Goal: Task Accomplishment & Management: Use online tool/utility

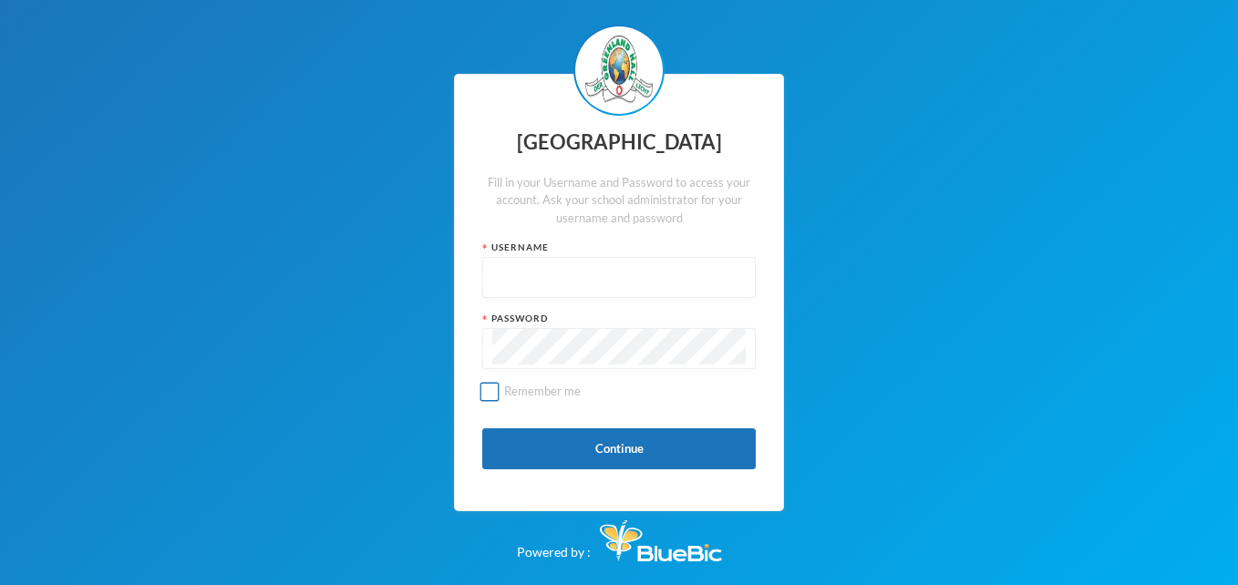
type input "glh25cs27"
click at [489, 397] on input "Remember me" at bounding box center [490, 391] width 19 height 19
checkbox input "true"
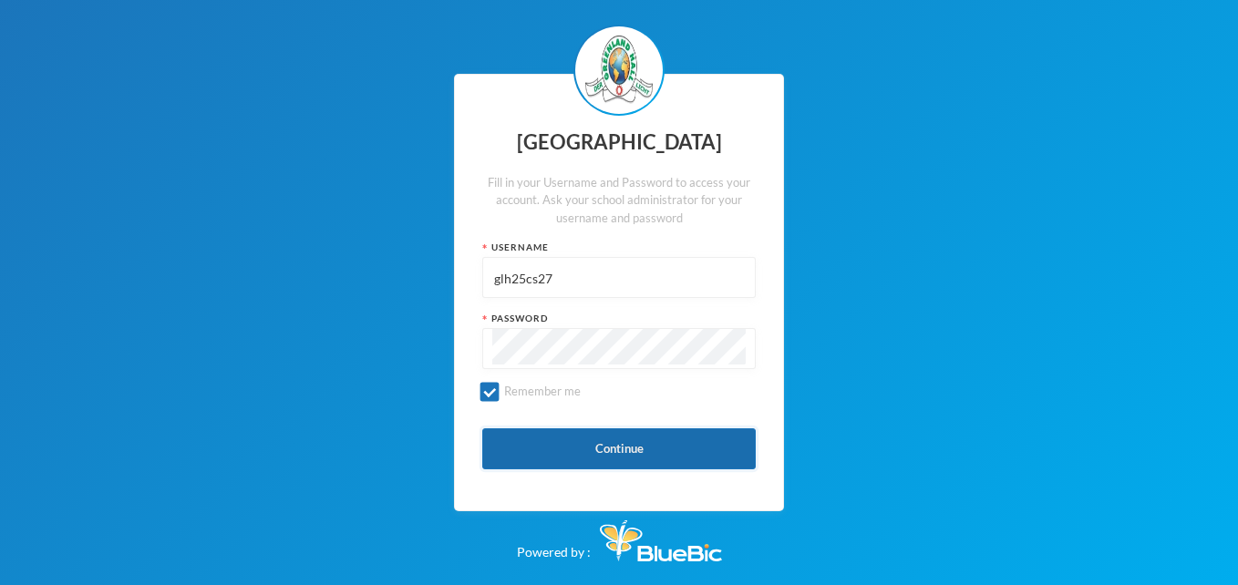
click at [632, 452] on button "Continue" at bounding box center [619, 449] width 274 height 41
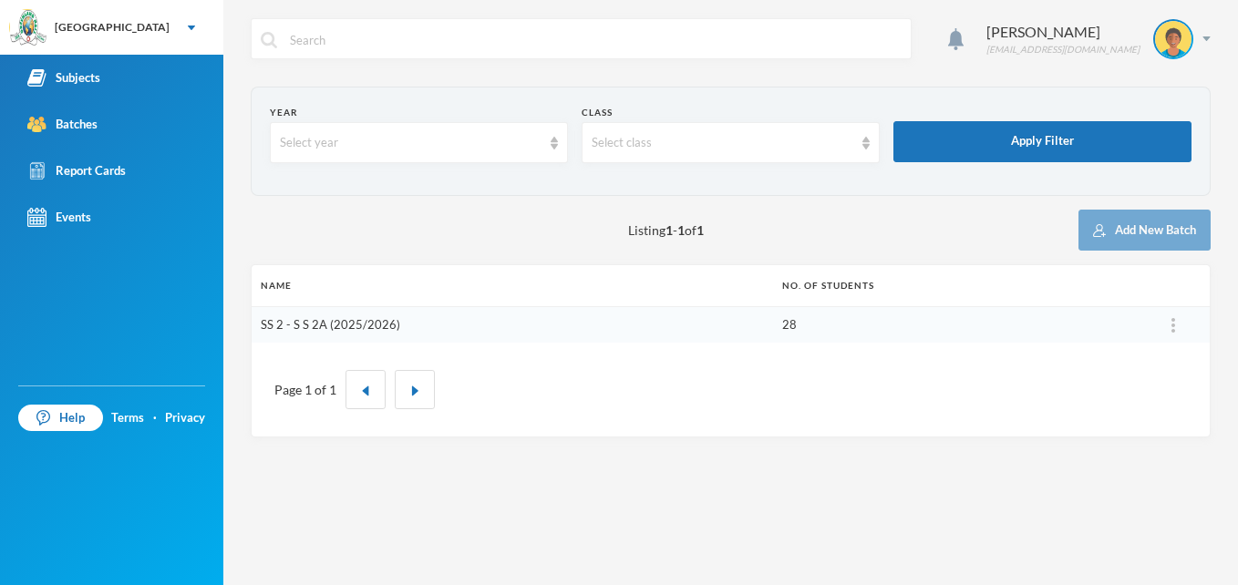
click at [390, 317] on link "SS 2 - S S 2A (2025/2026)" at bounding box center [331, 324] width 140 height 15
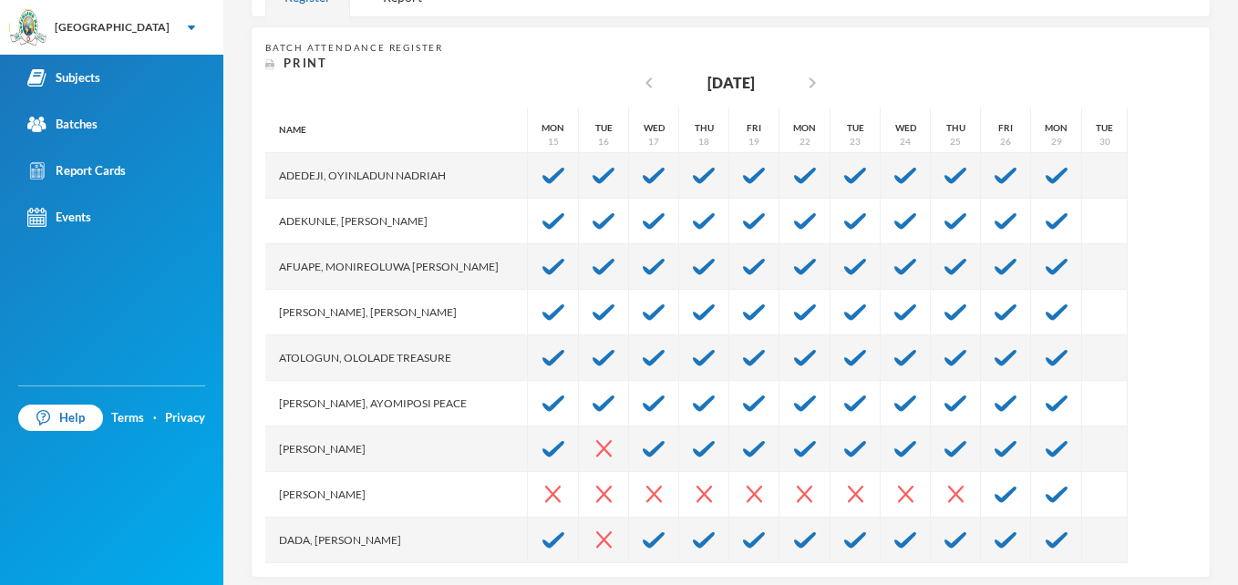
scroll to position [337, 0]
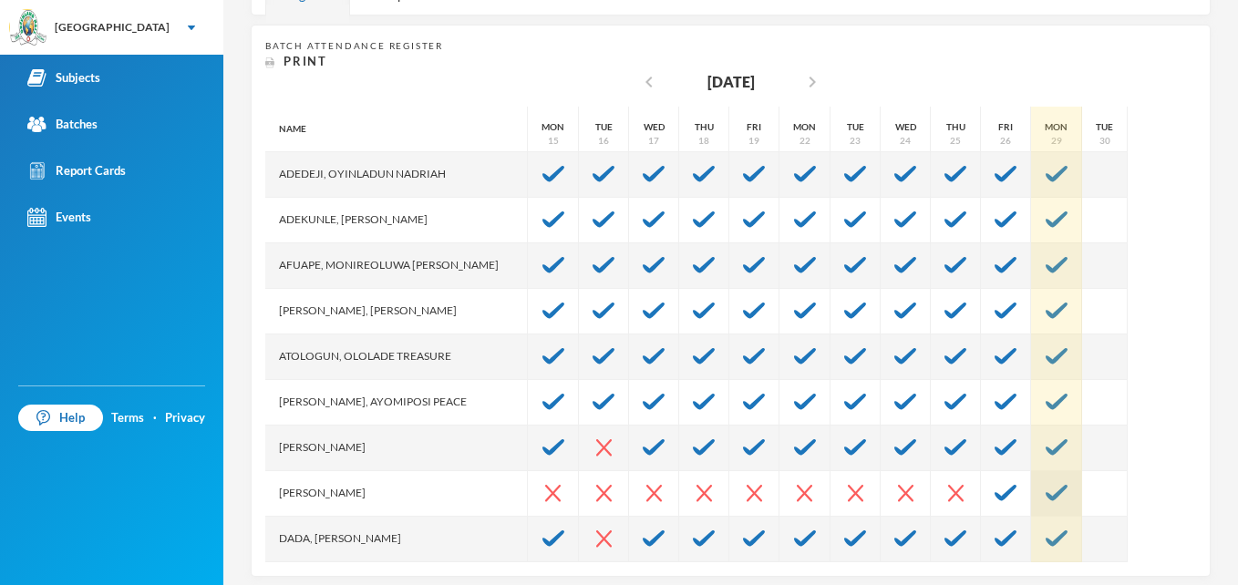
click at [1046, 495] on img at bounding box center [1057, 493] width 22 height 16
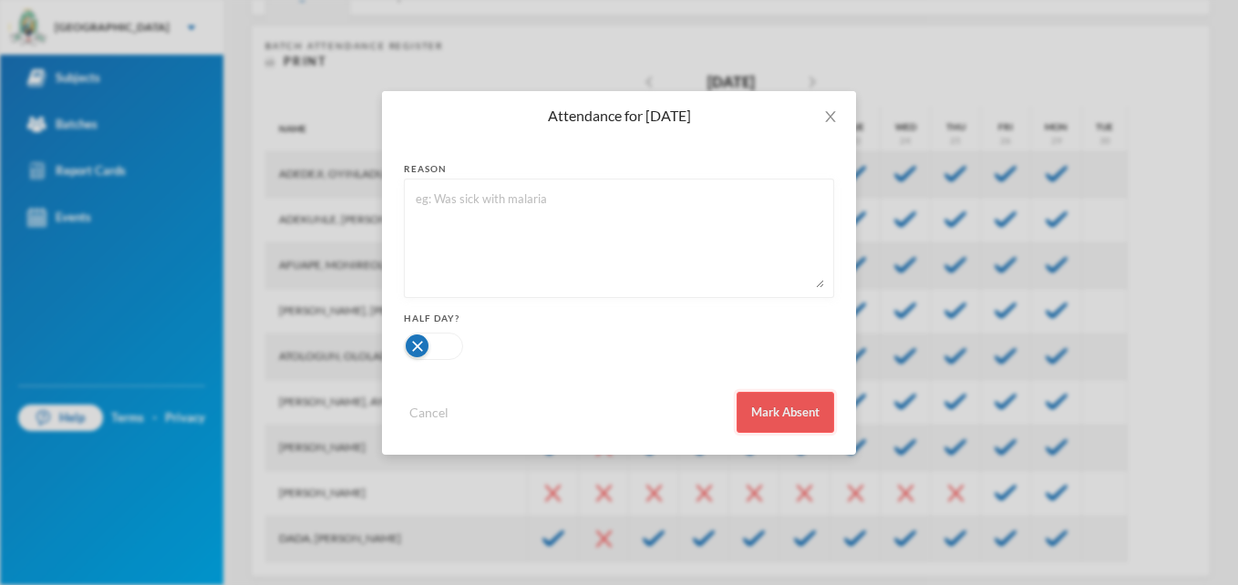
click at [821, 407] on button "Mark Absent" at bounding box center [786, 412] width 98 height 41
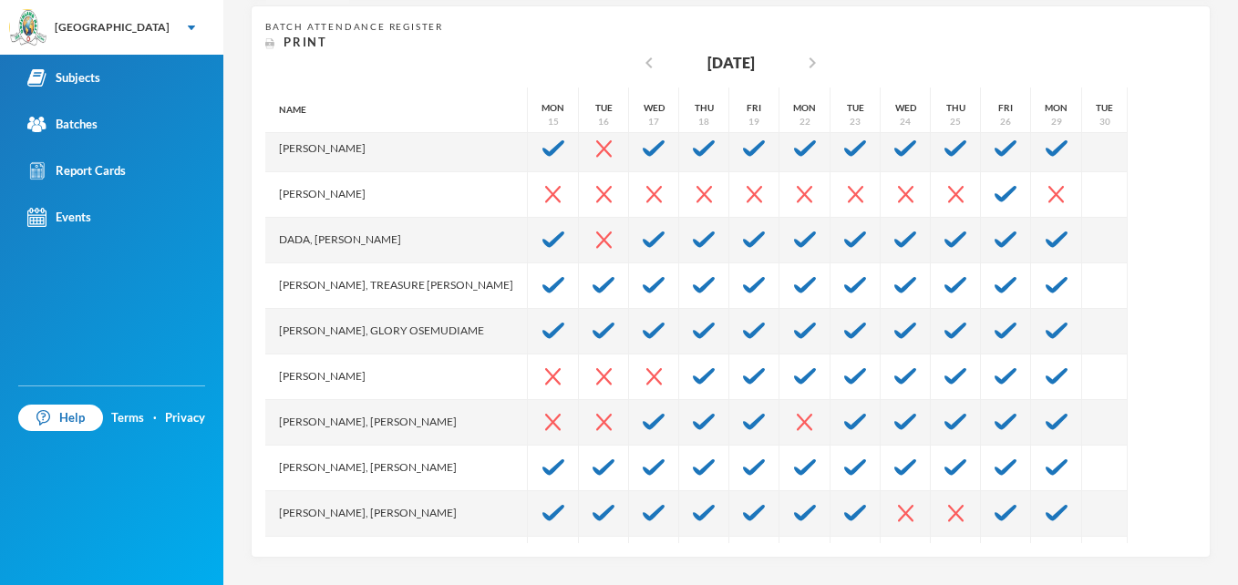
scroll to position [292, 0]
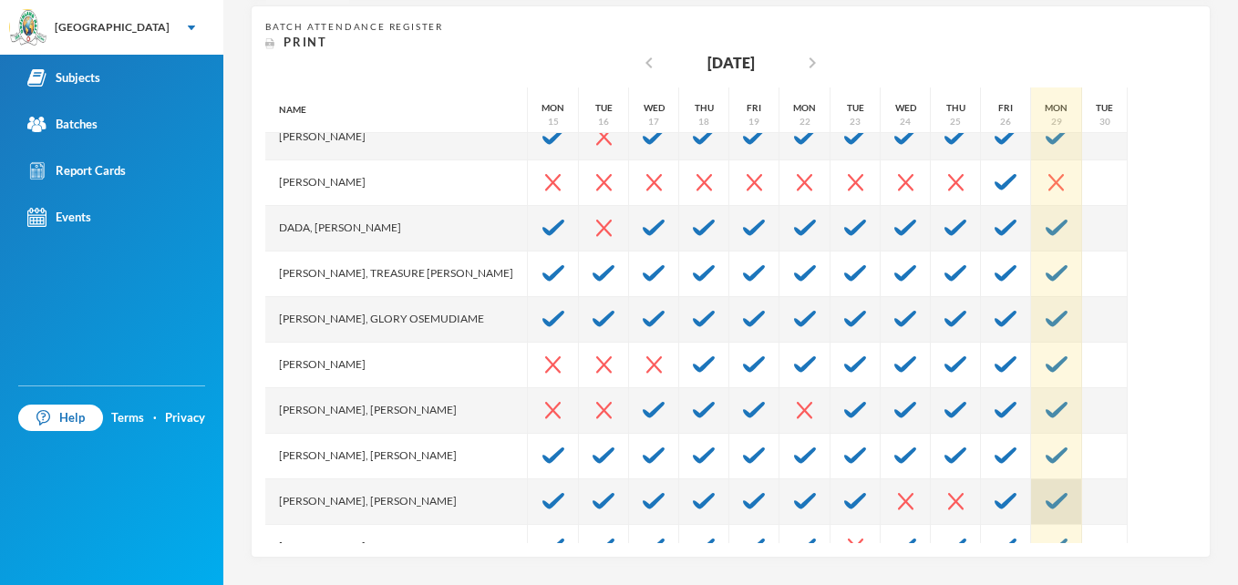
click at [1046, 493] on img at bounding box center [1057, 501] width 22 height 16
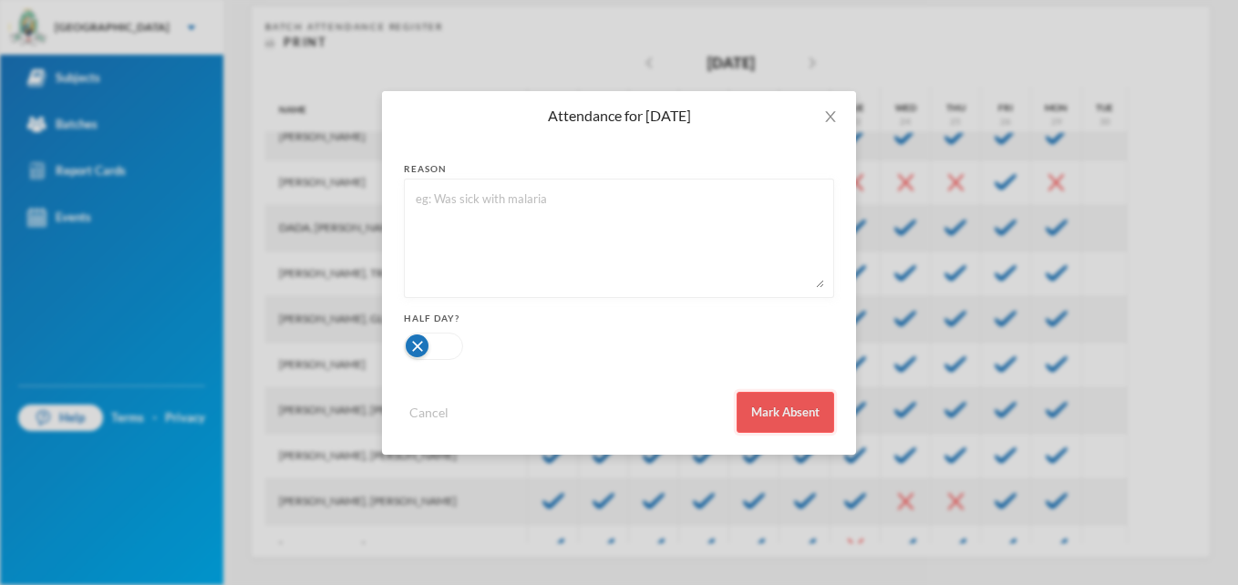
click at [788, 409] on button "Mark Absent" at bounding box center [786, 412] width 98 height 41
